Goal: Navigation & Orientation: Find specific page/section

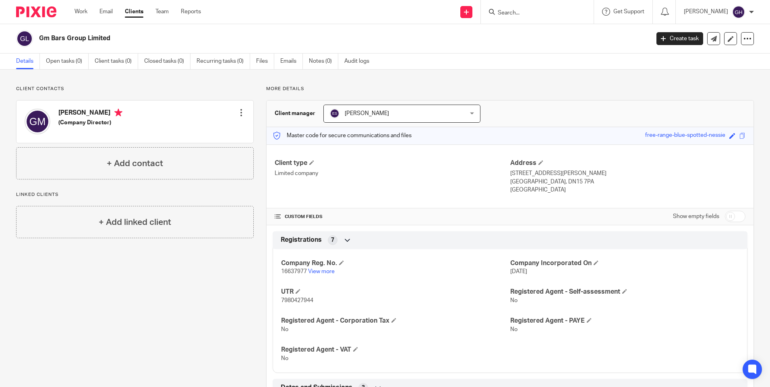
click at [515, 15] on input "Search" at bounding box center [533, 13] width 72 height 7
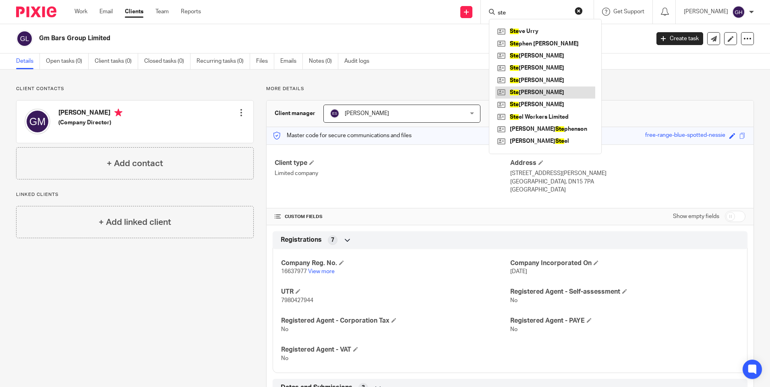
type input "ste"
click at [551, 93] on link at bounding box center [545, 93] width 100 height 12
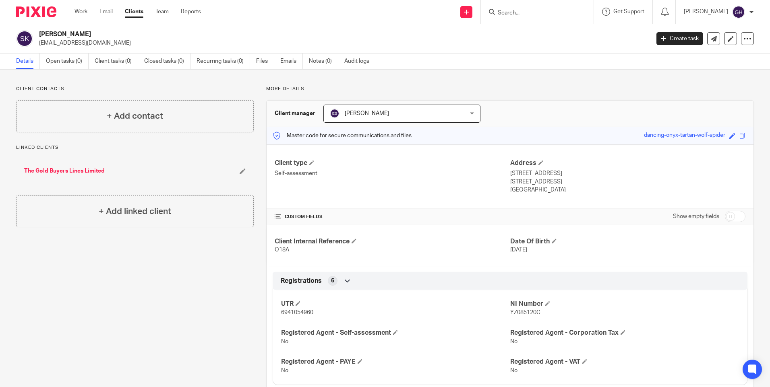
click at [81, 172] on link "The Gold Buyers Lincs Limited" at bounding box center [64, 171] width 81 height 8
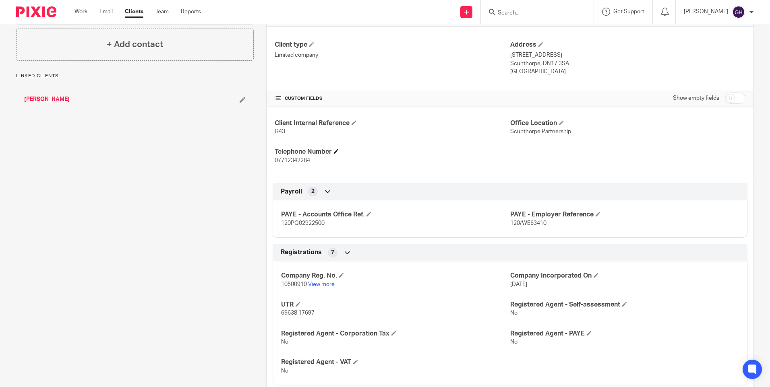
scroll to position [121, 0]
